Goal: Communication & Community: Answer question/provide support

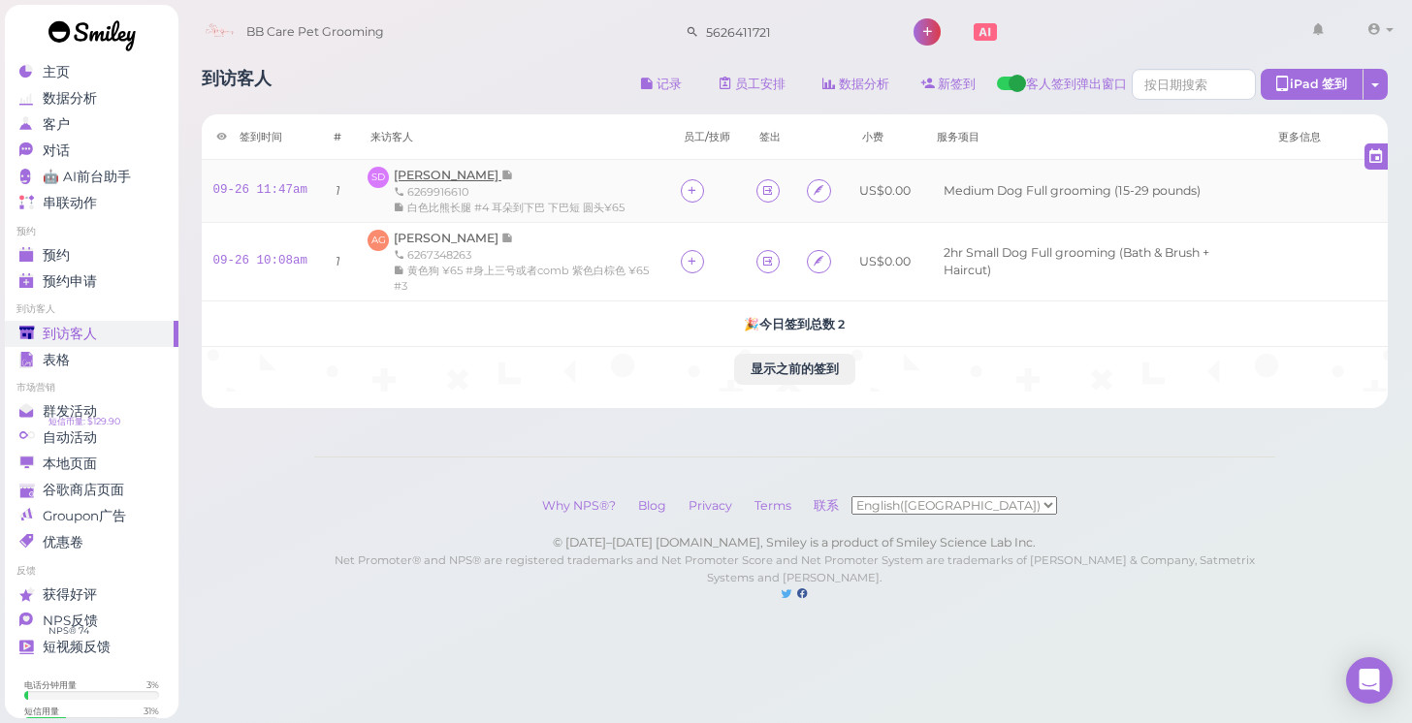
click at [458, 170] on span "[PERSON_NAME]" at bounding box center [448, 175] width 108 height 15
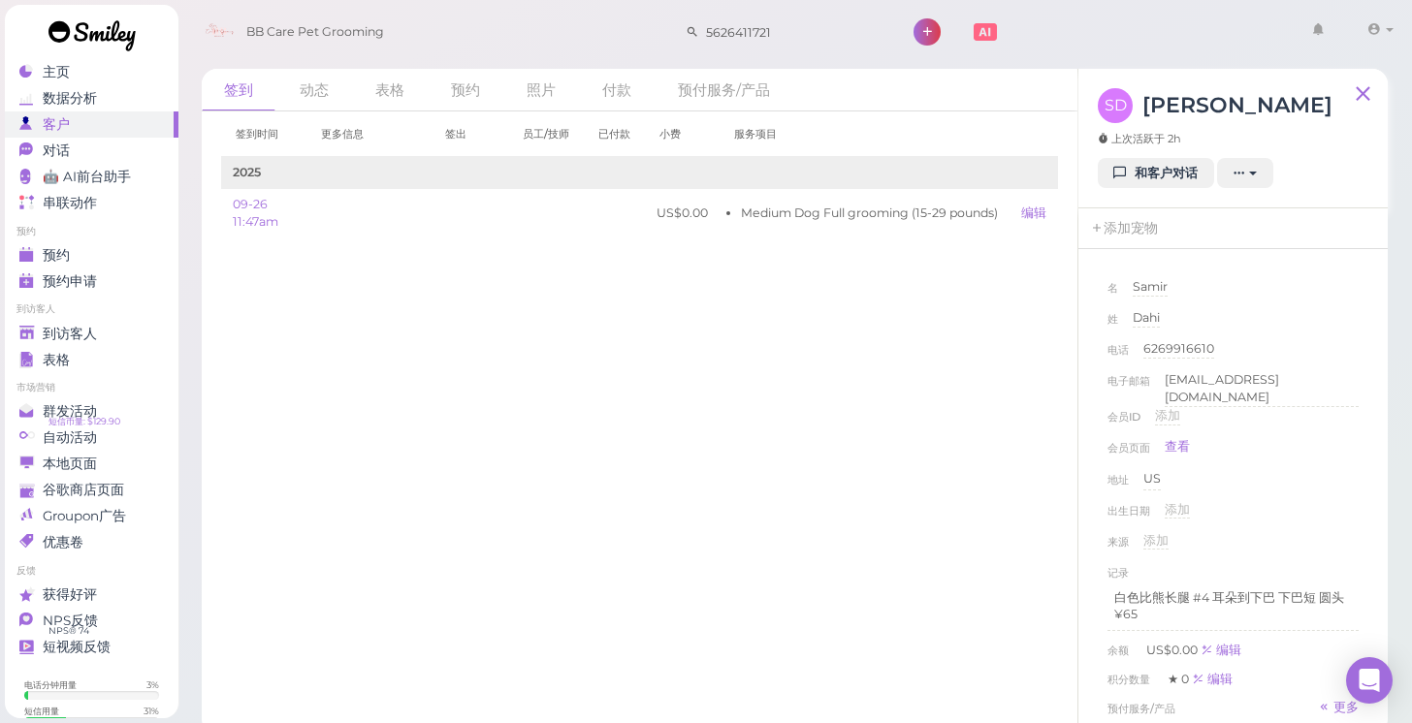
click at [458, 170] on td "2025" at bounding box center [640, 173] width 838 height 32
click at [1151, 178] on link "和客户对话" at bounding box center [1156, 173] width 116 height 31
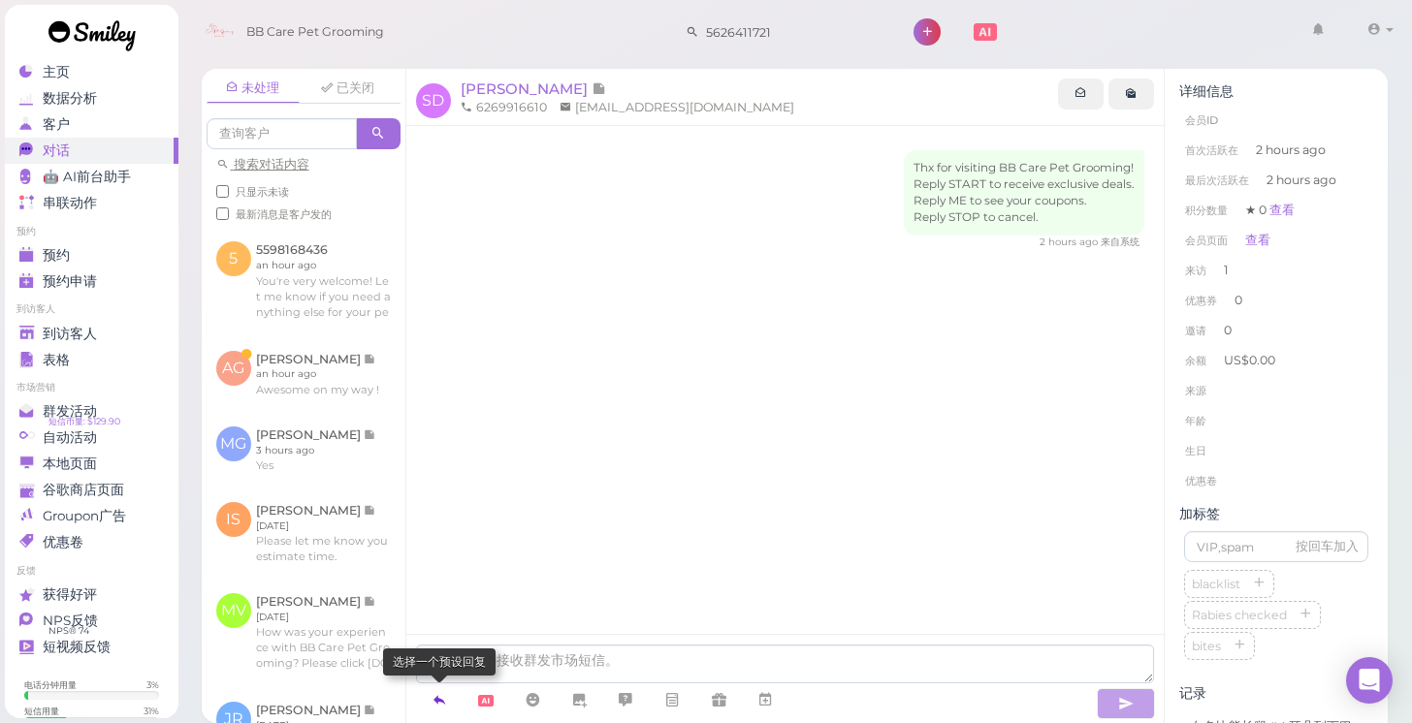
click at [444, 704] on icon at bounding box center [439, 699] width 16 height 19
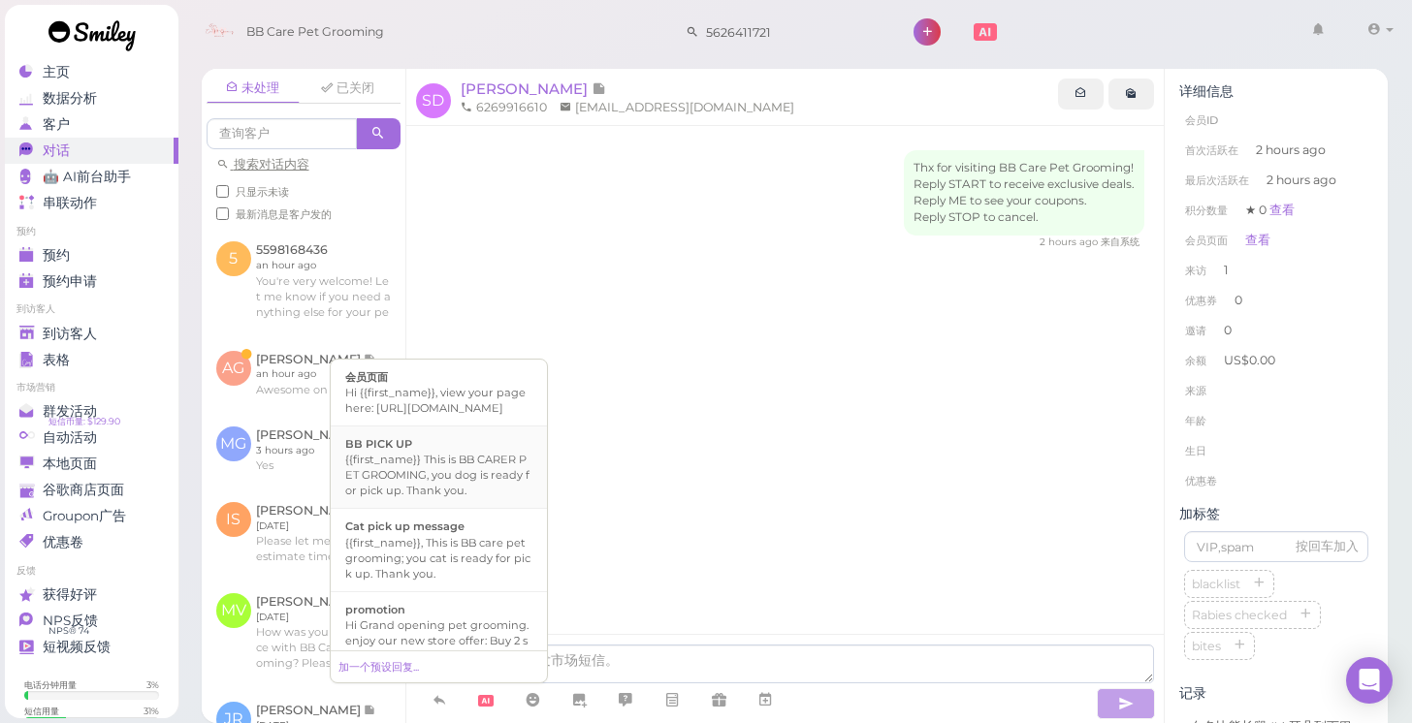
click at [444, 498] on div "{{first_name}} This is BB CARER PET GROOMING, you dog is ready for pick up. Tha…" at bounding box center [438, 475] width 187 height 47
type textarea "{{first_name}} This is BB CARER PET GROOMING, you dog is ready for pick up. Tha…"
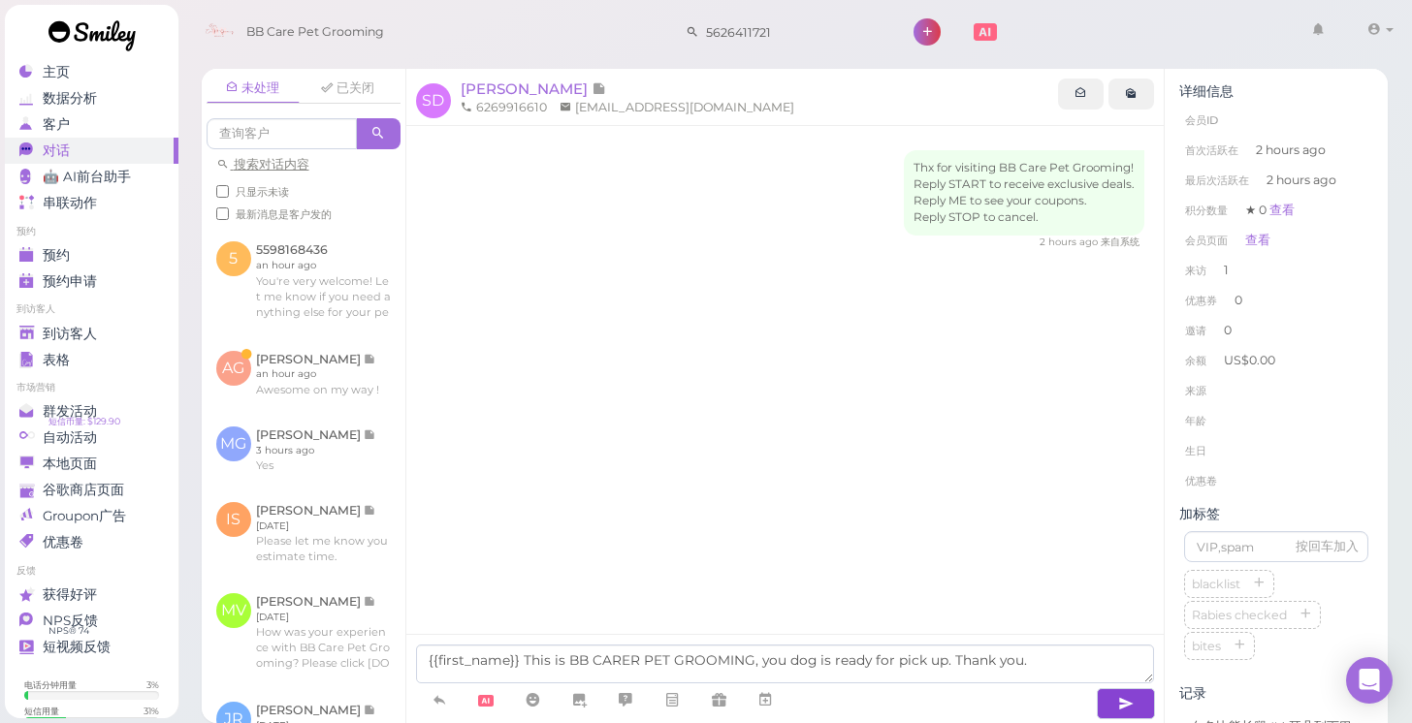
click at [1114, 697] on button "button" at bounding box center [1126, 703] width 58 height 31
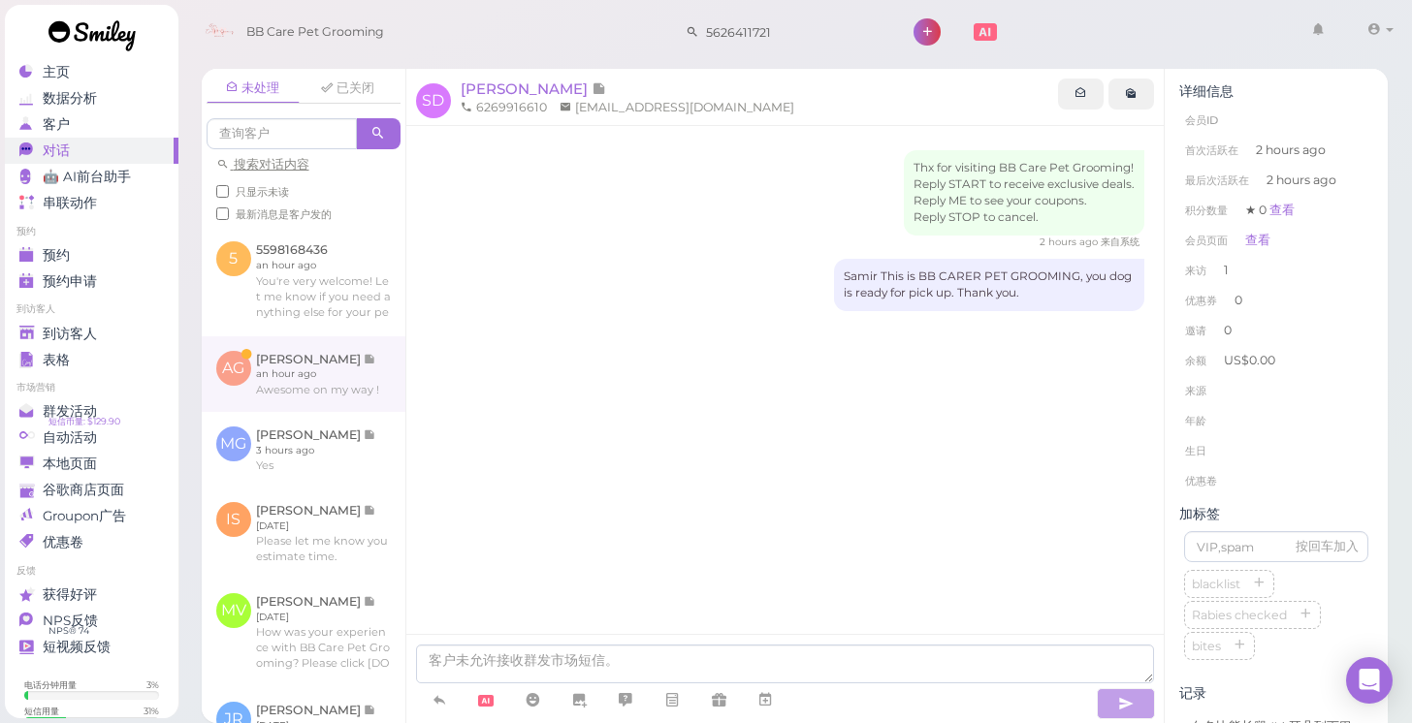
click at [337, 377] on link at bounding box center [304, 374] width 204 height 76
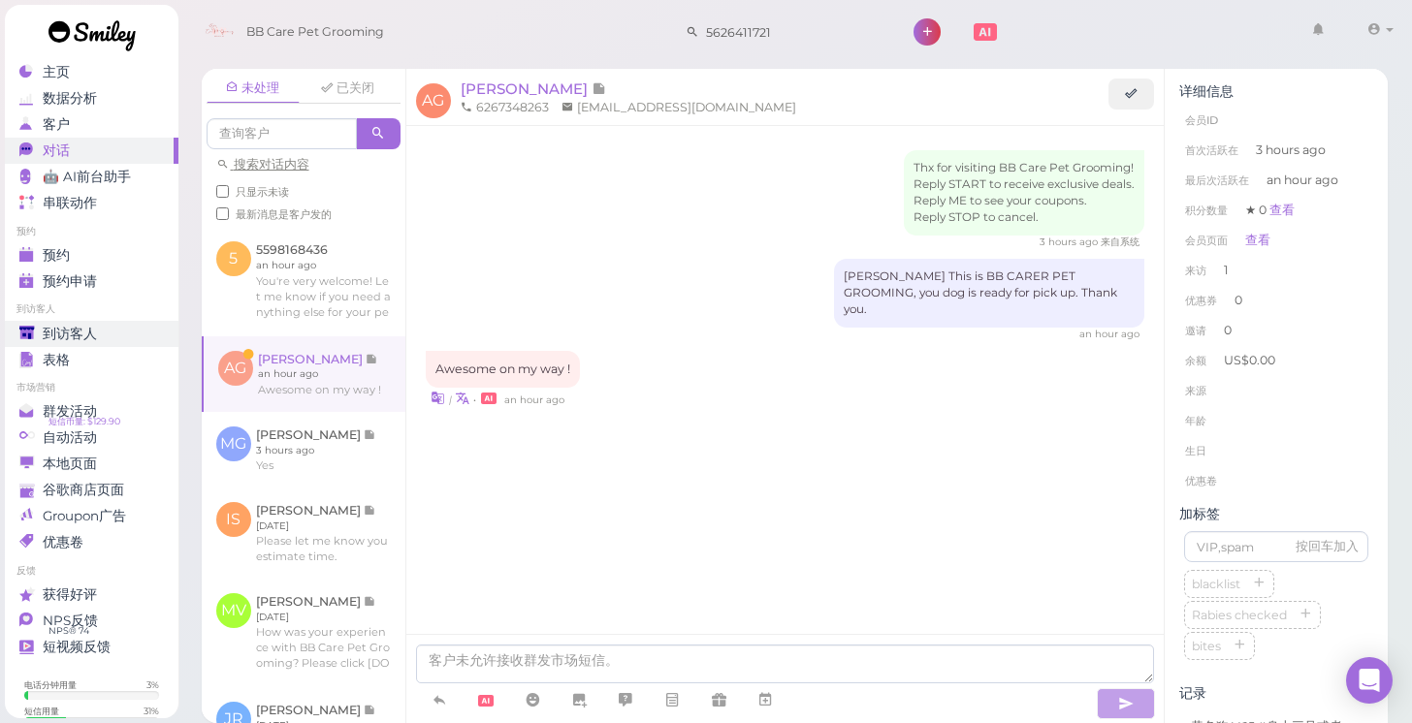
click at [65, 332] on span "到访客人" at bounding box center [70, 334] width 54 height 16
